Goal: Task Accomplishment & Management: Use online tool/utility

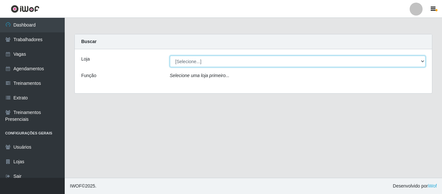
click at [213, 63] on select "[Selecione...] Varejão Supermercados" at bounding box center [298, 61] width 256 height 11
select select "237"
click at [170, 56] on select "[Selecione...] Varejão Supermercados" at bounding box center [298, 61] width 256 height 11
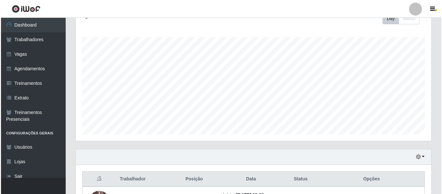
scroll to position [194, 0]
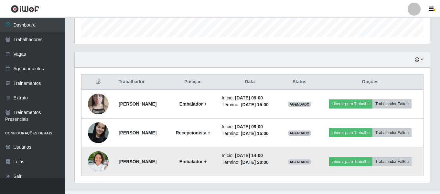
click at [98, 161] on img at bounding box center [98, 162] width 21 height 28
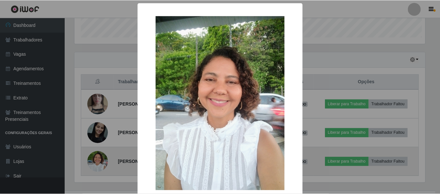
scroll to position [134, 352]
click at [98, 161] on div "× OK Cancel" at bounding box center [221, 97] width 442 height 194
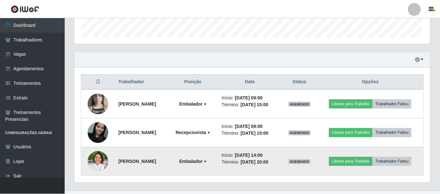
scroll to position [134, 356]
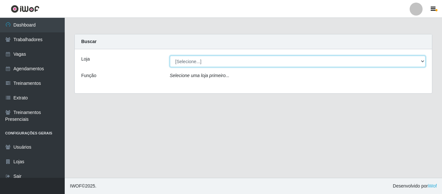
click at [195, 62] on select "[Selecione...] Varejão Supermercados" at bounding box center [298, 61] width 256 height 11
select select "237"
click at [170, 56] on select "[Selecione...] Varejão Supermercados" at bounding box center [298, 61] width 256 height 11
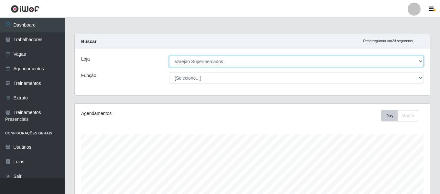
click at [211, 59] on select "[Selecione...] Varejão Supermercados" at bounding box center [296, 61] width 255 height 11
click at [169, 56] on select "[Selecione...] Varejão Supermercados" at bounding box center [296, 61] width 255 height 11
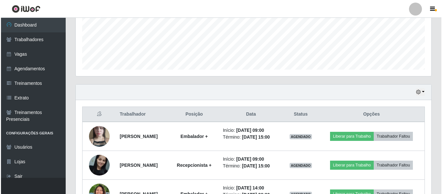
scroll to position [207, 0]
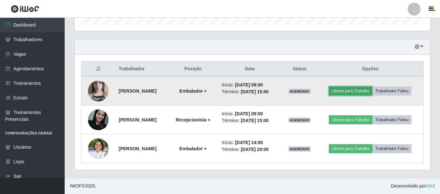
click at [351, 89] on button "Liberar para Trabalho" at bounding box center [351, 90] width 44 height 9
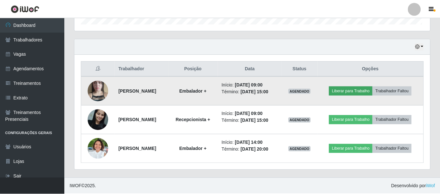
scroll to position [134, 352]
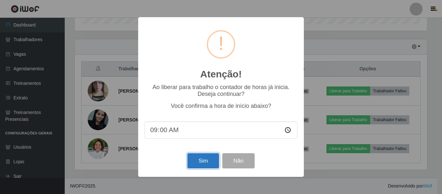
click at [193, 162] on button "Sim" at bounding box center [202, 160] width 31 height 15
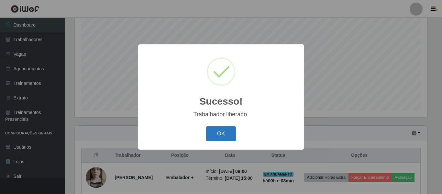
click at [234, 130] on button "OK" at bounding box center [221, 133] width 30 height 15
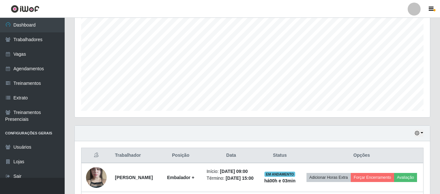
scroll to position [185, 0]
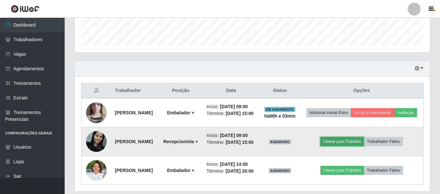
click at [341, 146] on button "Liberar para Trabalho" at bounding box center [343, 141] width 44 height 9
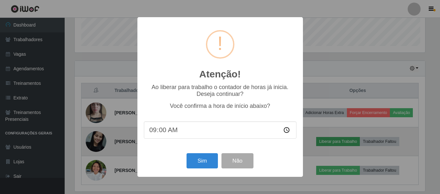
scroll to position [134, 352]
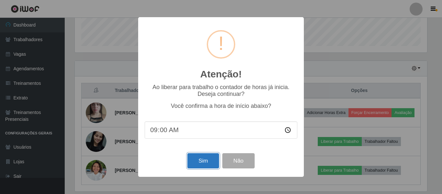
click at [200, 161] on button "Sim" at bounding box center [202, 160] width 31 height 15
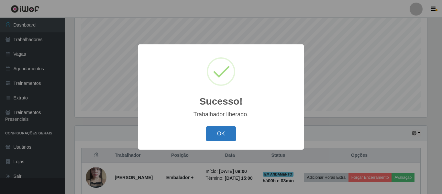
click at [224, 134] on button "OK" at bounding box center [221, 133] width 30 height 15
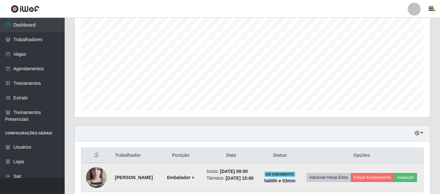
scroll to position [242, 0]
